Goal: Information Seeking & Learning: Find specific fact

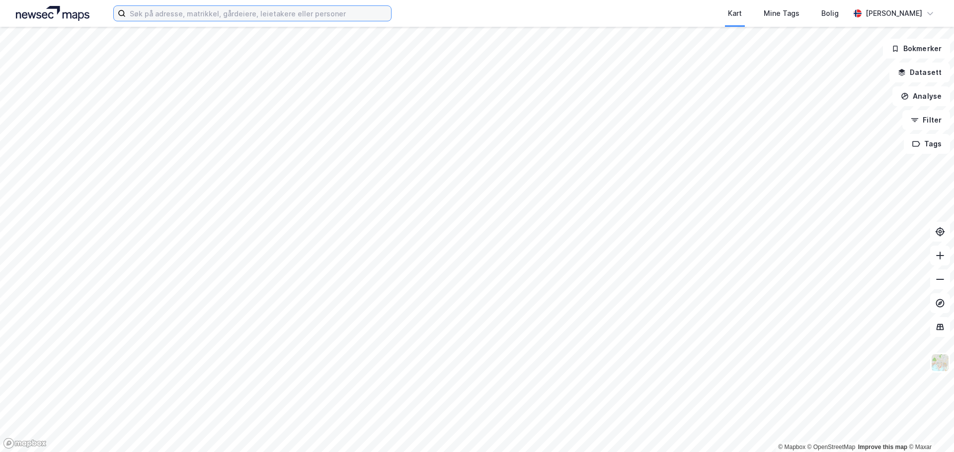
click at [191, 14] on input at bounding box center [258, 13] width 265 height 15
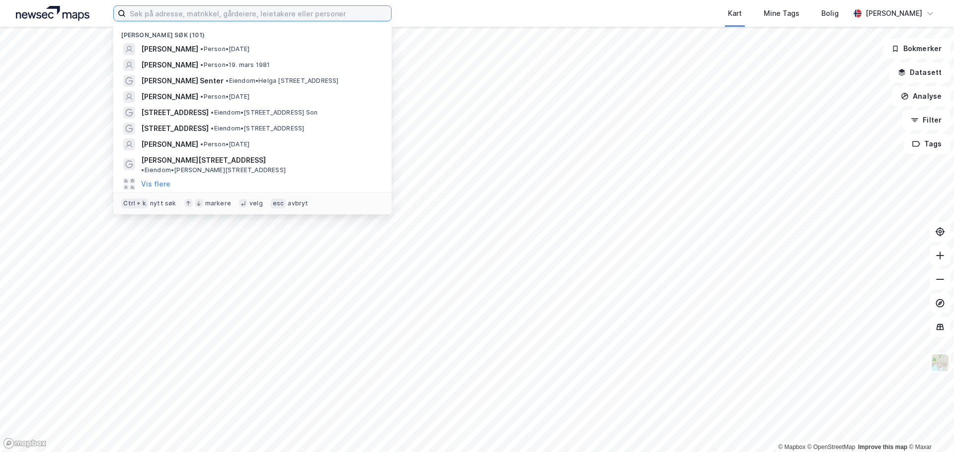
paste input "[PERSON_NAME]"
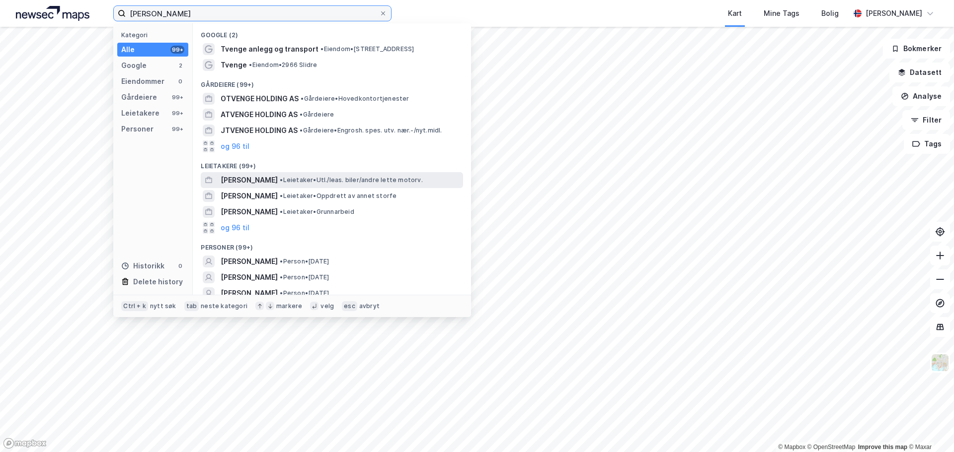
scroll to position [22, 0]
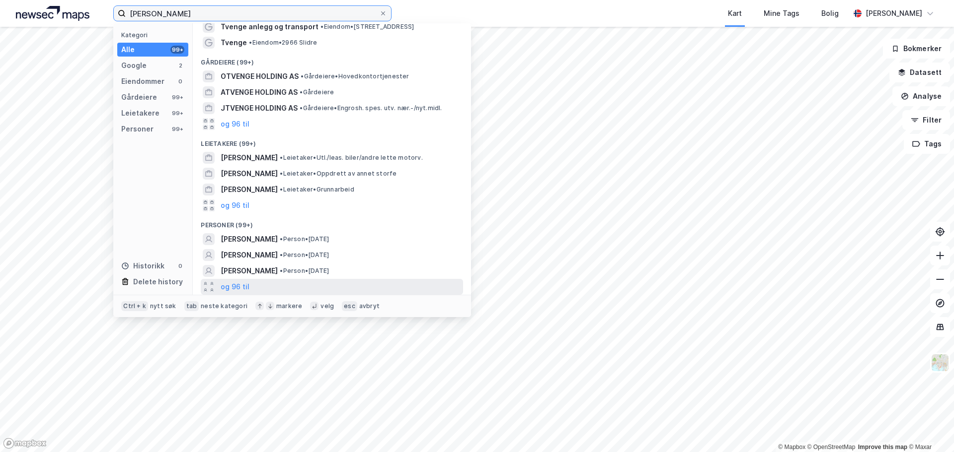
type input "[PERSON_NAME]"
click at [252, 286] on div "og 96 til" at bounding box center [332, 287] width 262 height 16
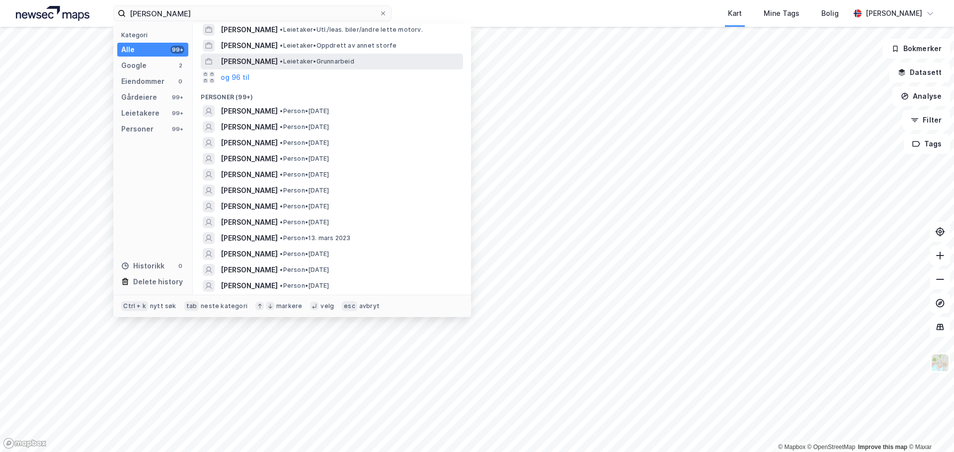
scroll to position [171, 0]
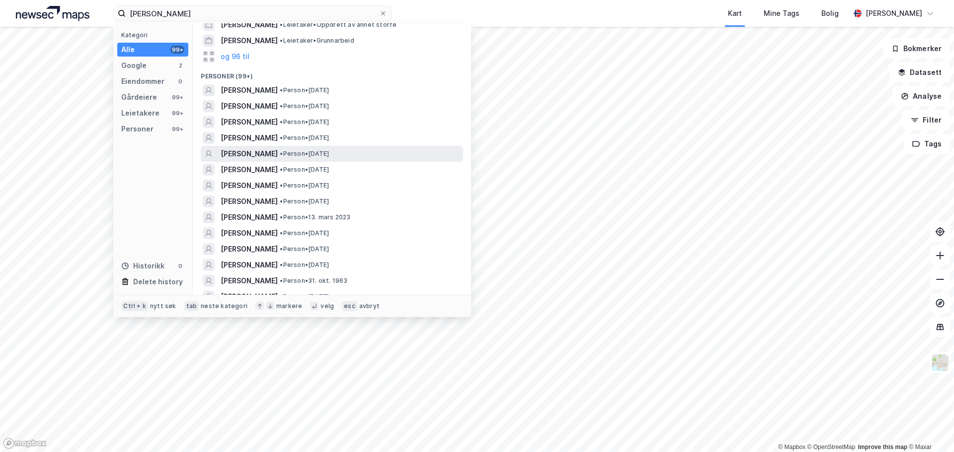
click at [317, 150] on span "• Person • [DATE]" at bounding box center [304, 154] width 49 height 8
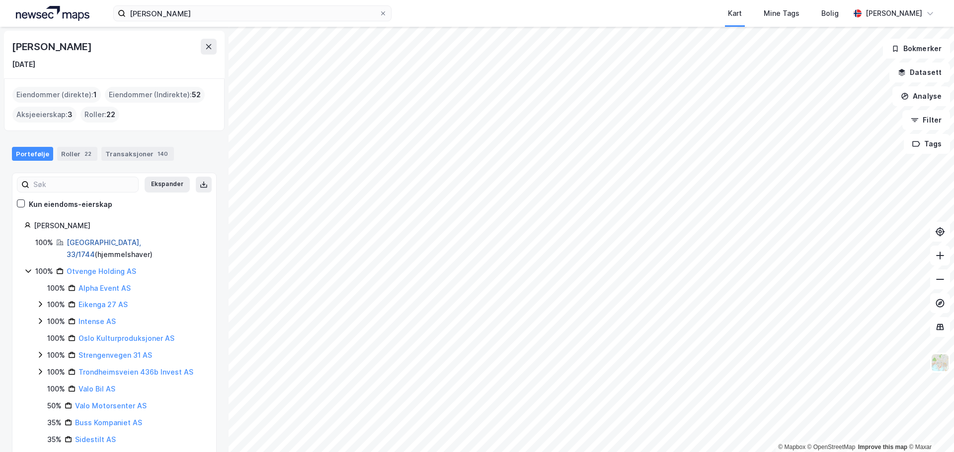
click at [79, 240] on link "[GEOGRAPHIC_DATA], 33/1744" at bounding box center [104, 248] width 75 height 20
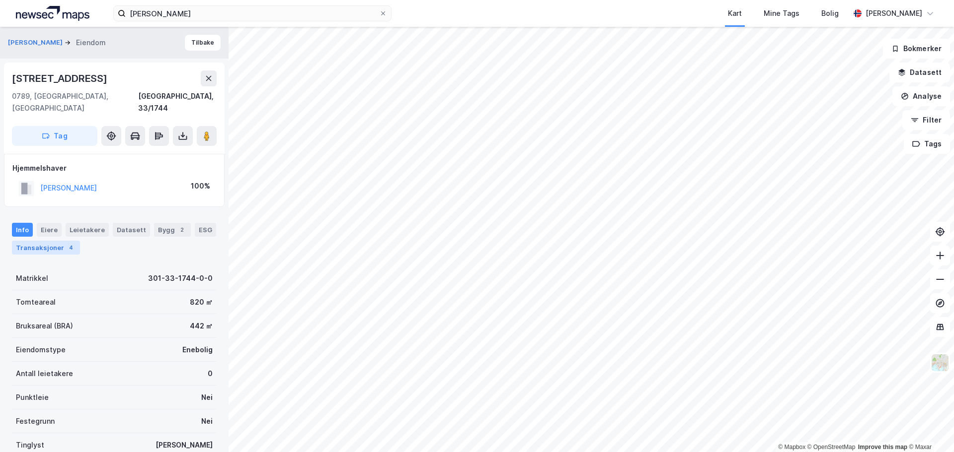
click at [49, 241] on div "Transaksjoner 4" at bounding box center [46, 248] width 68 height 14
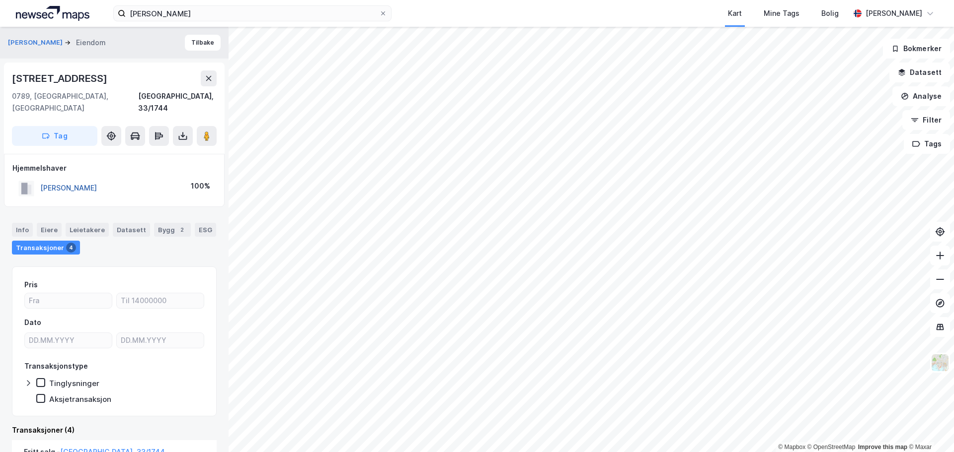
click at [0, 0] on button "[PERSON_NAME]" at bounding box center [0, 0] width 0 height 0
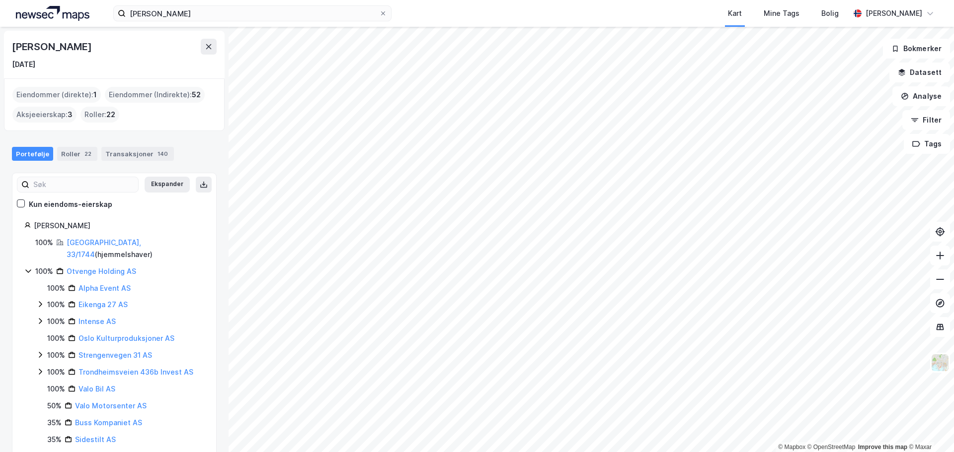
click at [55, 15] on img at bounding box center [53, 13] width 74 height 15
